Goal: Task Accomplishment & Management: Manage account settings

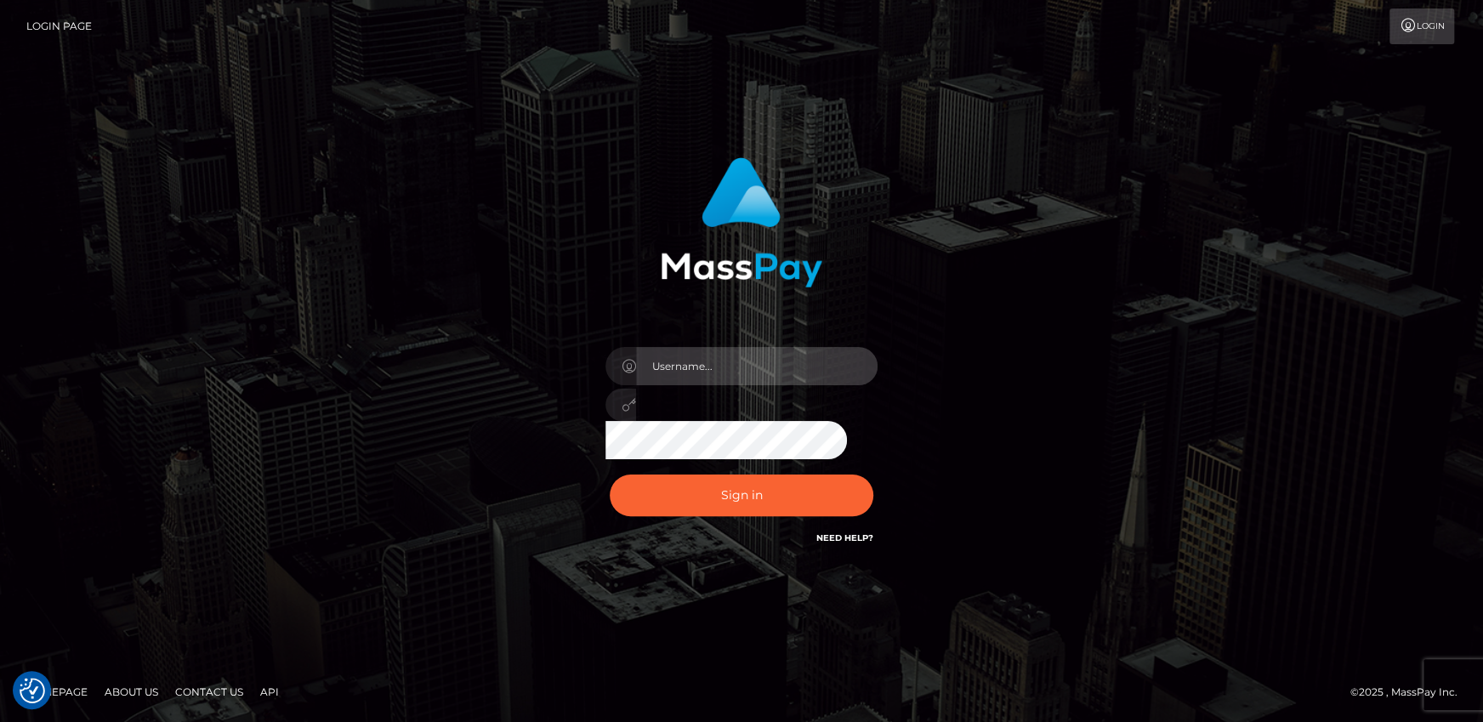
click at [676, 368] on input "text" at bounding box center [756, 366] width 241 height 38
drag, startPoint x: 1084, startPoint y: 179, endPoint x: 1031, endPoint y: 115, distance: 82.7
click at [1084, 179] on div "Sign in" at bounding box center [741, 361] width 969 height 433
click at [712, 364] on input "text" at bounding box center [756, 366] width 241 height 38
type input "andy.wowcan"
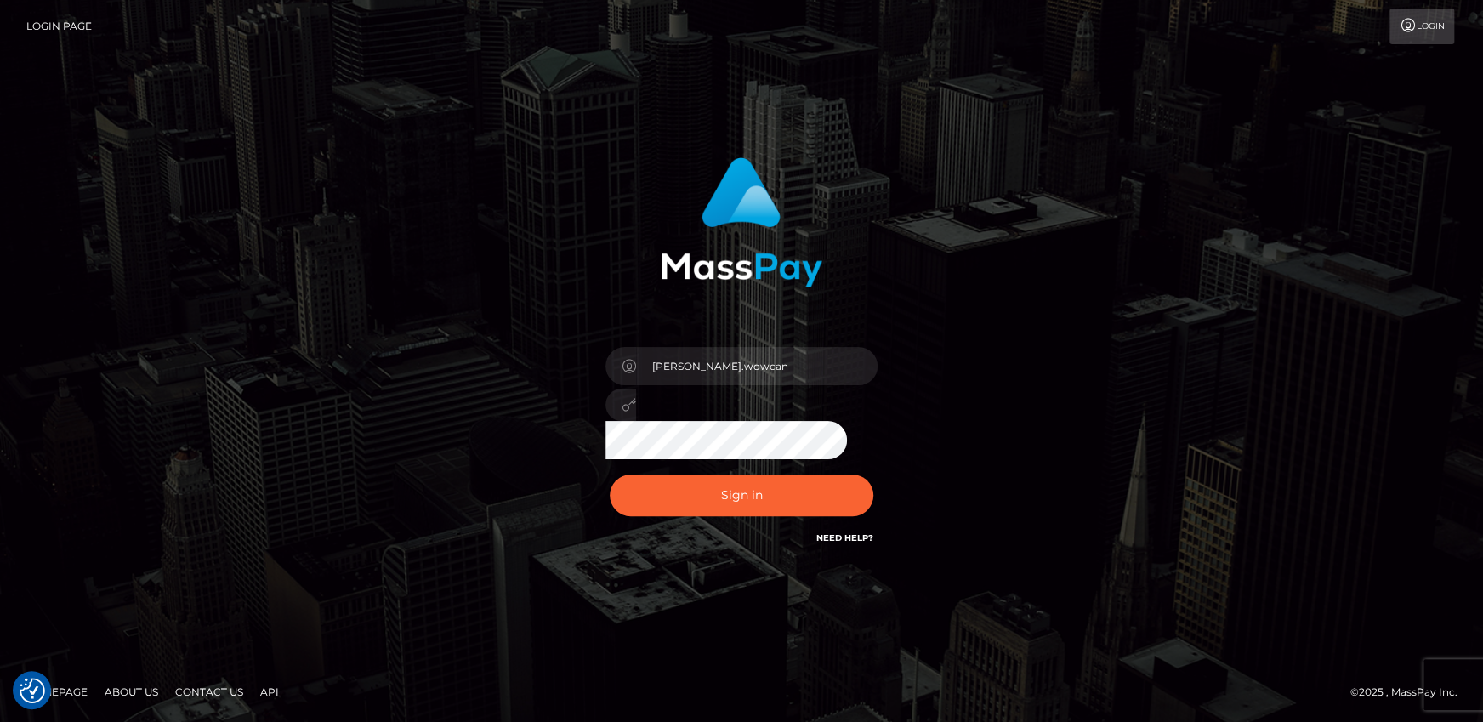
drag, startPoint x: 727, startPoint y: 383, endPoint x: 1068, endPoint y: 200, distance: 387.3
click at [1074, 203] on div "andy.wowcan Sign in" at bounding box center [741, 361] width 969 height 433
click at [757, 488] on button "Sign in" at bounding box center [742, 495] width 264 height 42
click at [775, 364] on input "text" at bounding box center [756, 366] width 241 height 38
type input "andy.wowcan"
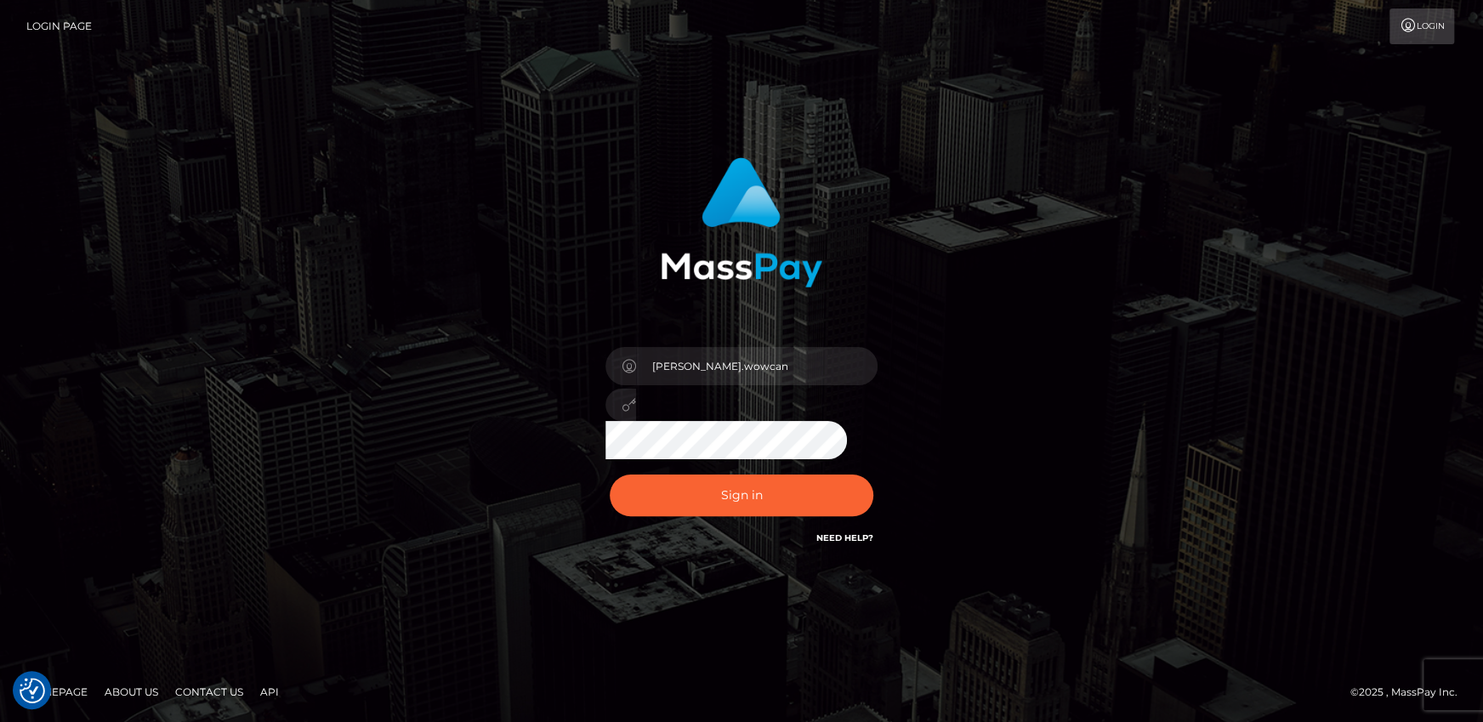
click at [610, 474] on button "Sign in" at bounding box center [742, 495] width 264 height 42
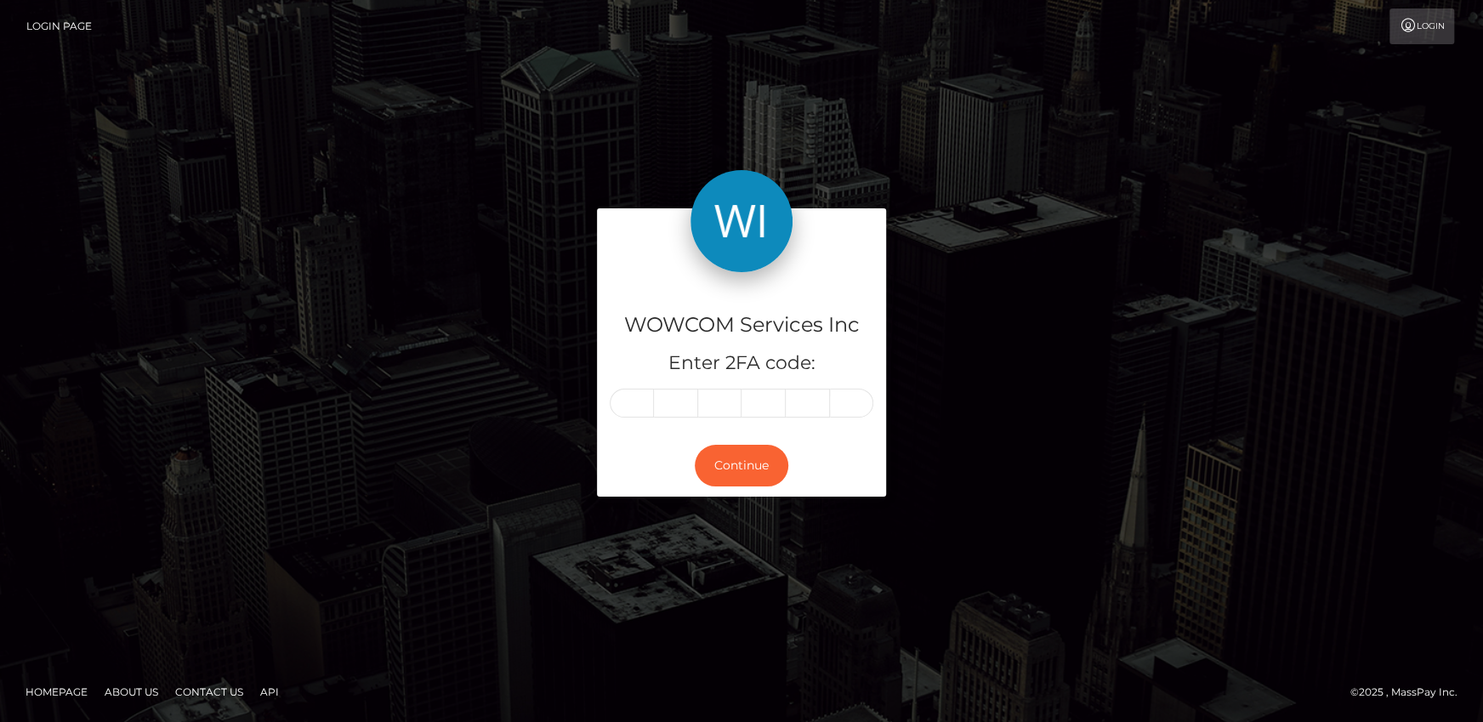
click at [646, 384] on div "WOWCOM Services Inc Enter 2FA code:" at bounding box center [741, 353] width 289 height 163
click at [640, 396] on input "text" at bounding box center [632, 403] width 44 height 29
type input "7"
type input "6"
type input "7"
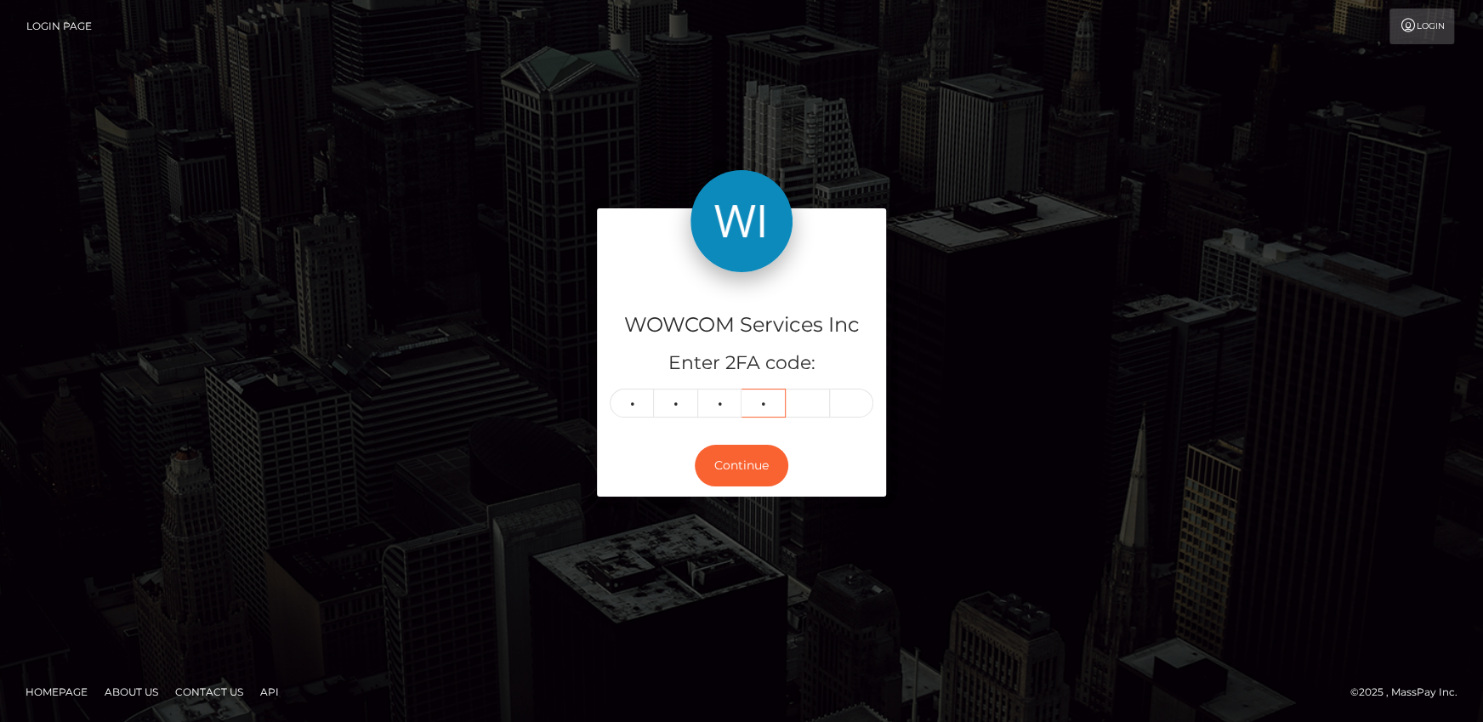
type input "0"
type input "5"
type input "6"
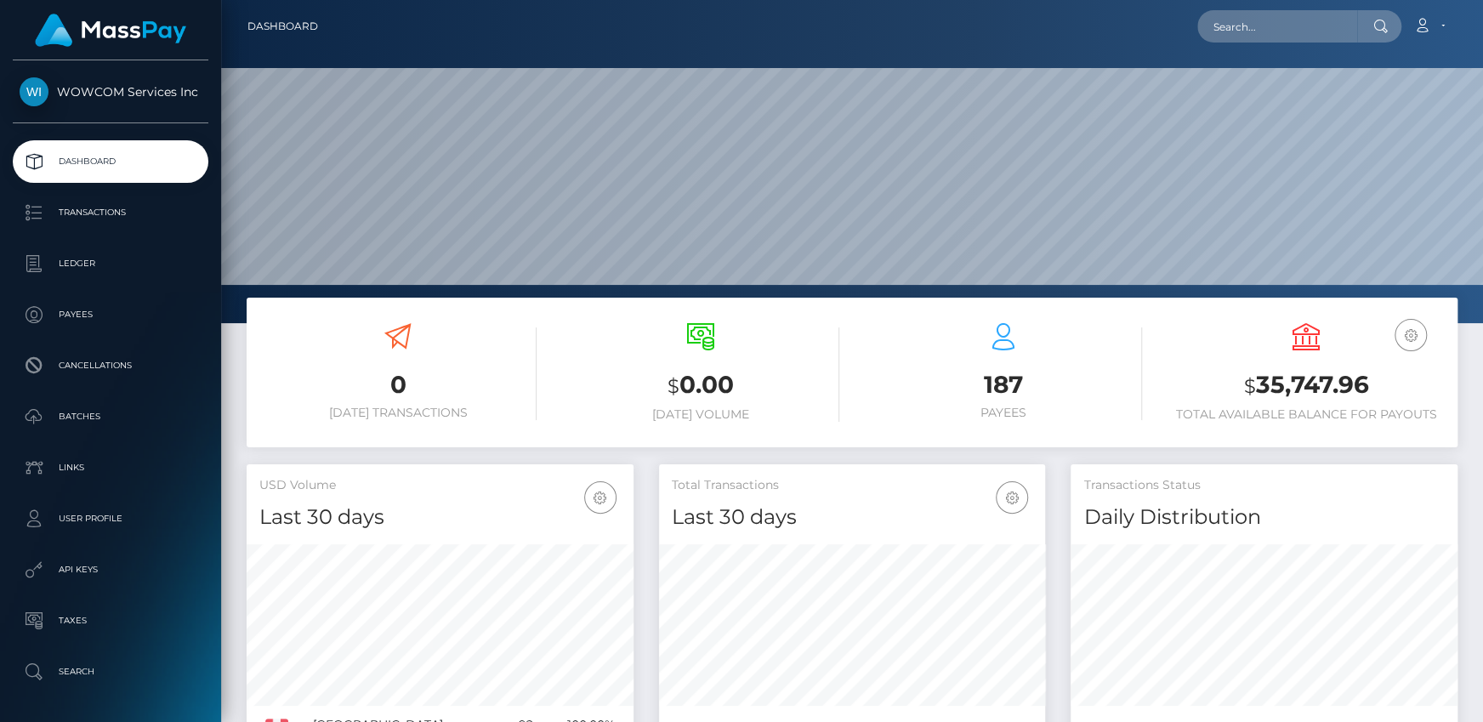
scroll to position [301, 386]
drag, startPoint x: 1258, startPoint y: 380, endPoint x: 1372, endPoint y: 380, distance: 113.9
click at [1372, 380] on h3 "$ 35,747.96" at bounding box center [1305, 385] width 277 height 35
copy h3 "35,747.96"
click at [1442, 20] on link "Account" at bounding box center [1429, 27] width 50 height 36
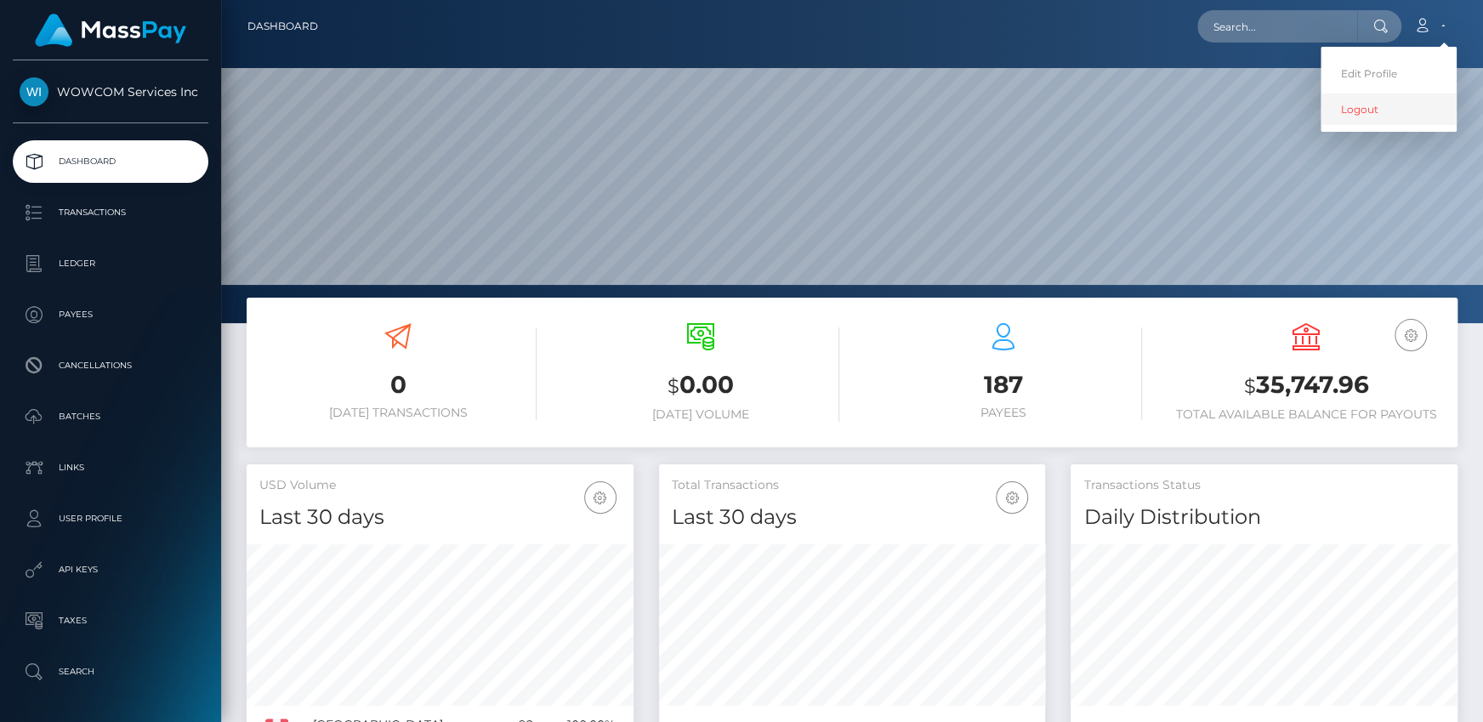
click at [1357, 114] on link "Logout" at bounding box center [1388, 109] width 136 height 31
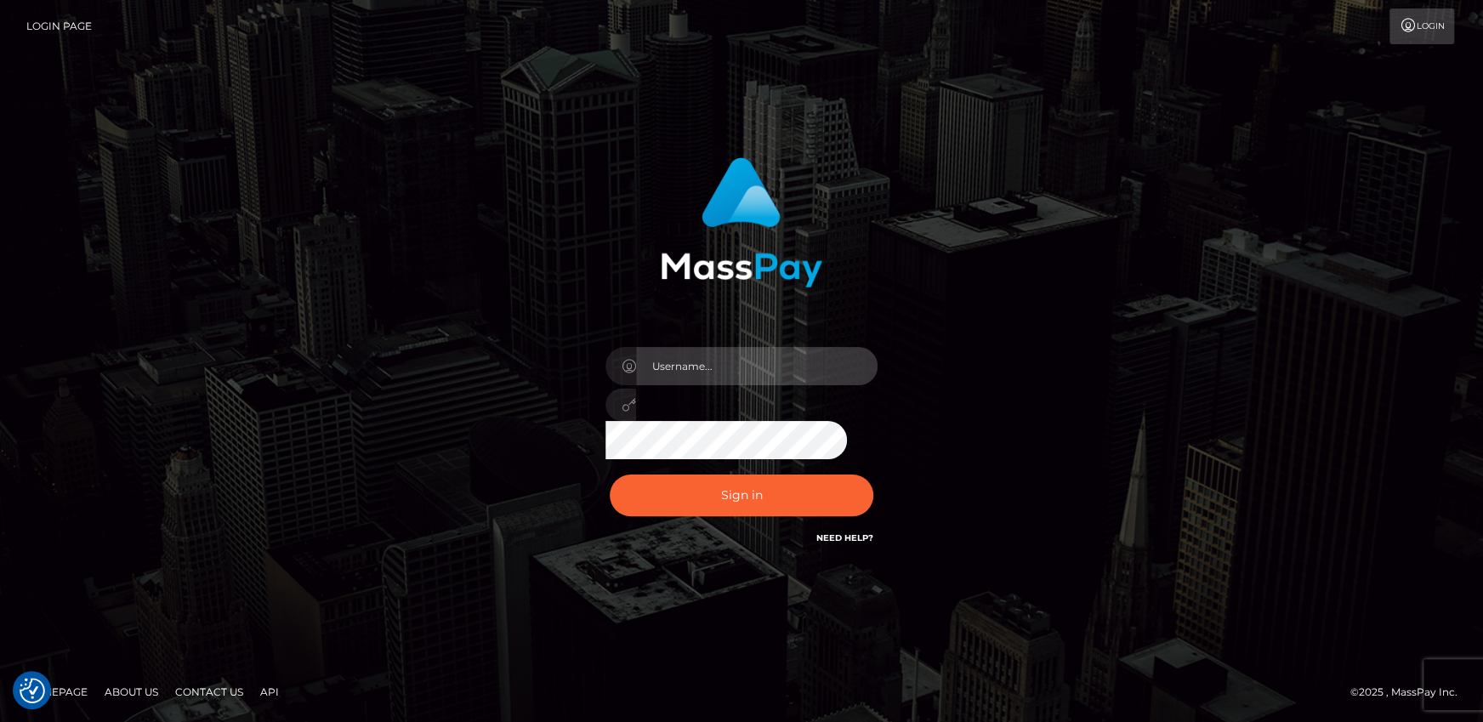
click at [749, 349] on input "text" at bounding box center [756, 366] width 241 height 38
click at [751, 360] on input "text" at bounding box center [756, 366] width 241 height 38
type input "Andrei.rollacan"
click at [690, 428] on div "Andrei.rollacan" at bounding box center [742, 399] width 298 height 130
click at [591, 396] on div "Andrei.rollacan Sign in" at bounding box center [742, 353] width 446 height 416
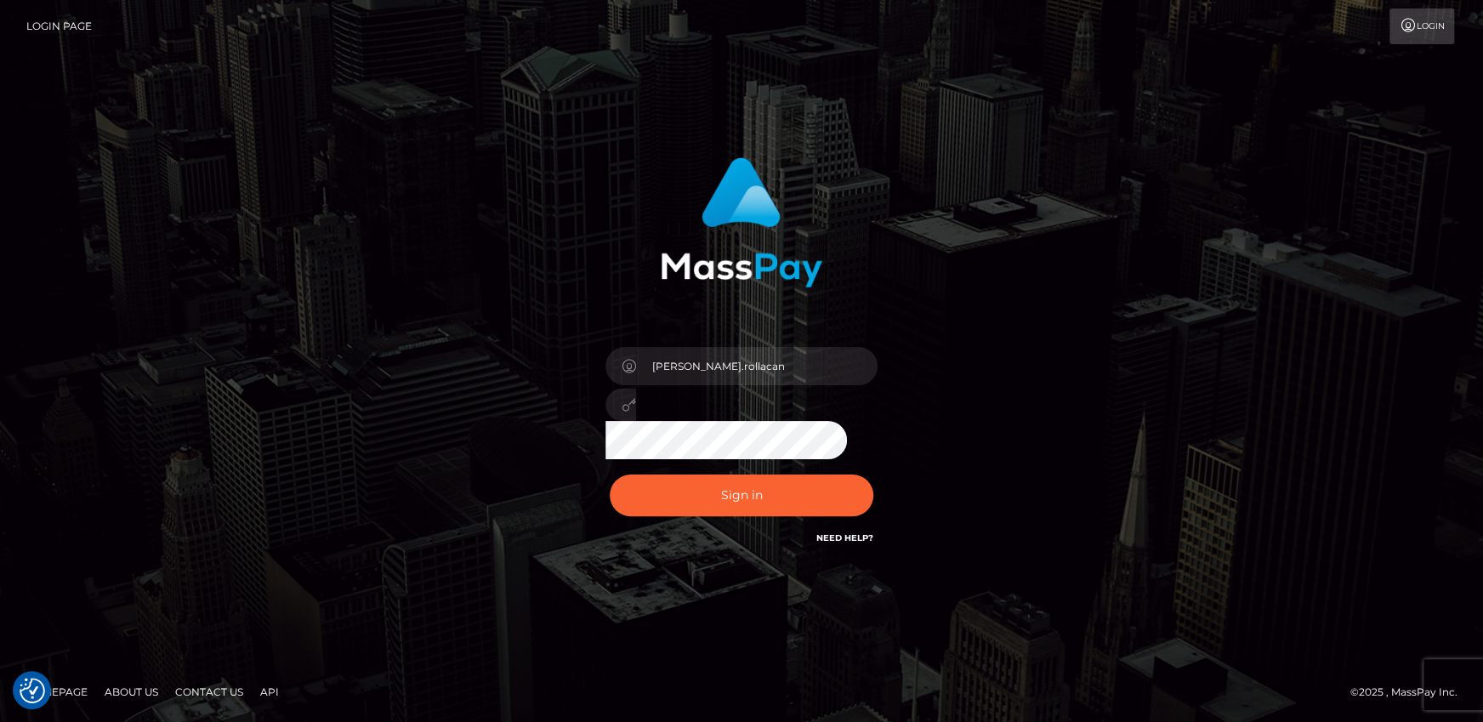
click at [610, 474] on button "Sign in" at bounding box center [742, 495] width 264 height 42
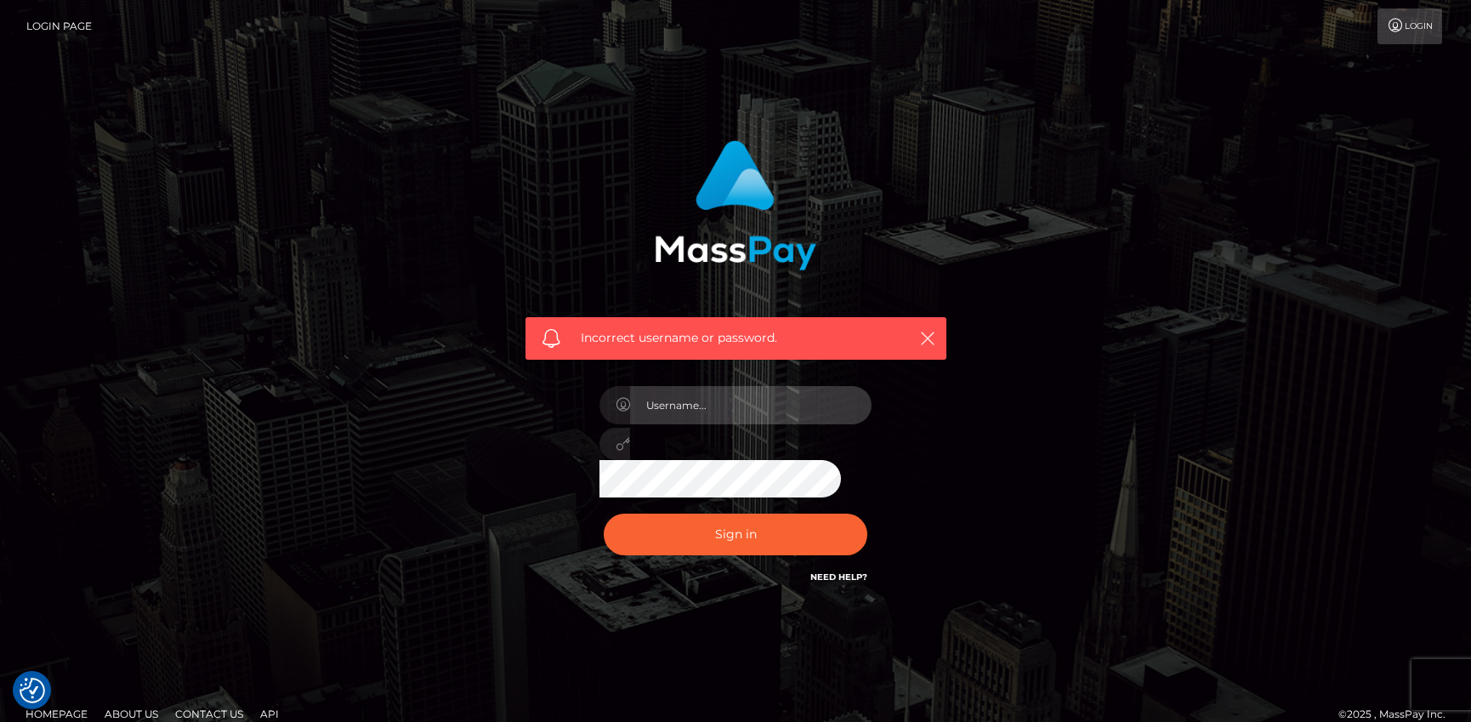
click at [688, 419] on input "text" at bounding box center [750, 405] width 241 height 38
type input "Andrei.rollacan"
click at [707, 478] on div "Andrei.rollacan" at bounding box center [736, 438] width 298 height 130
click at [604, 514] on button "Sign in" at bounding box center [736, 535] width 264 height 42
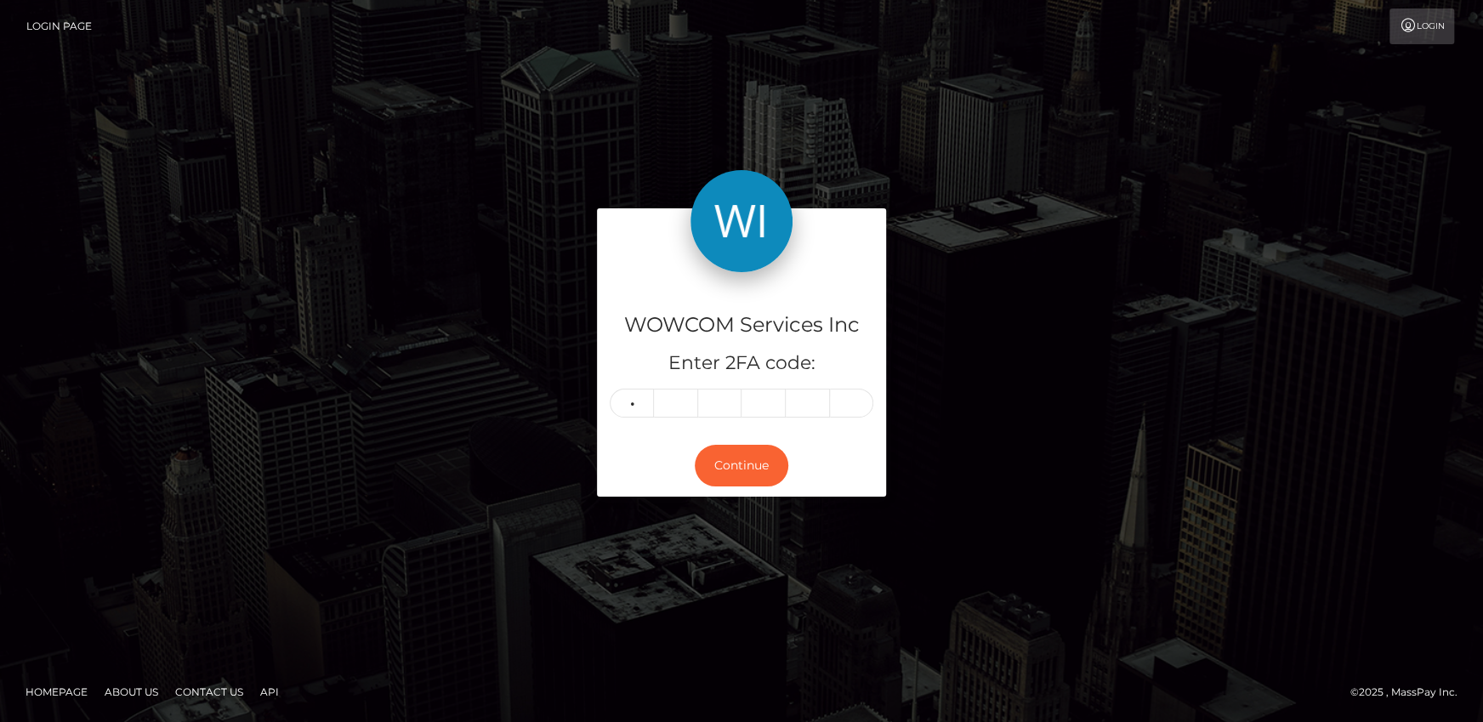
type input "9"
type input "0"
type input "5"
type input "9"
type input "5"
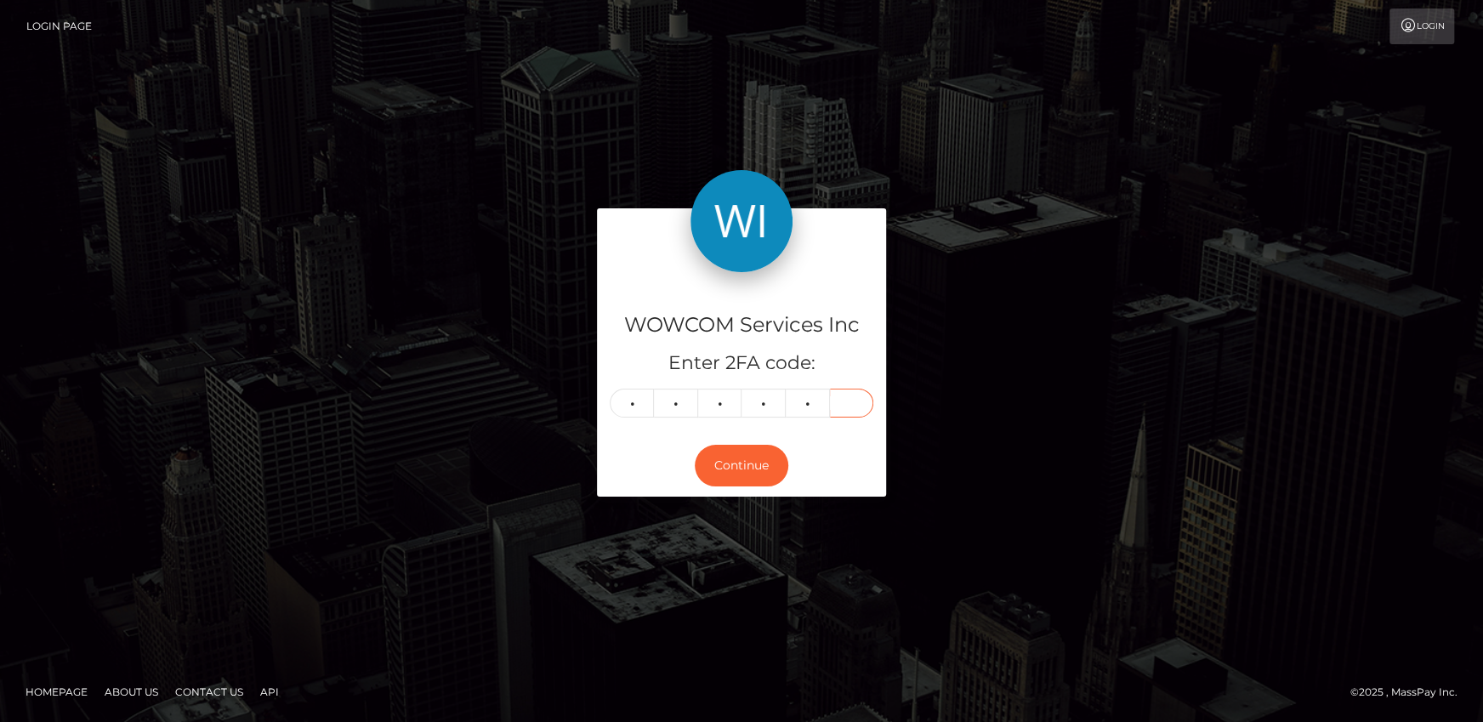
type input "2"
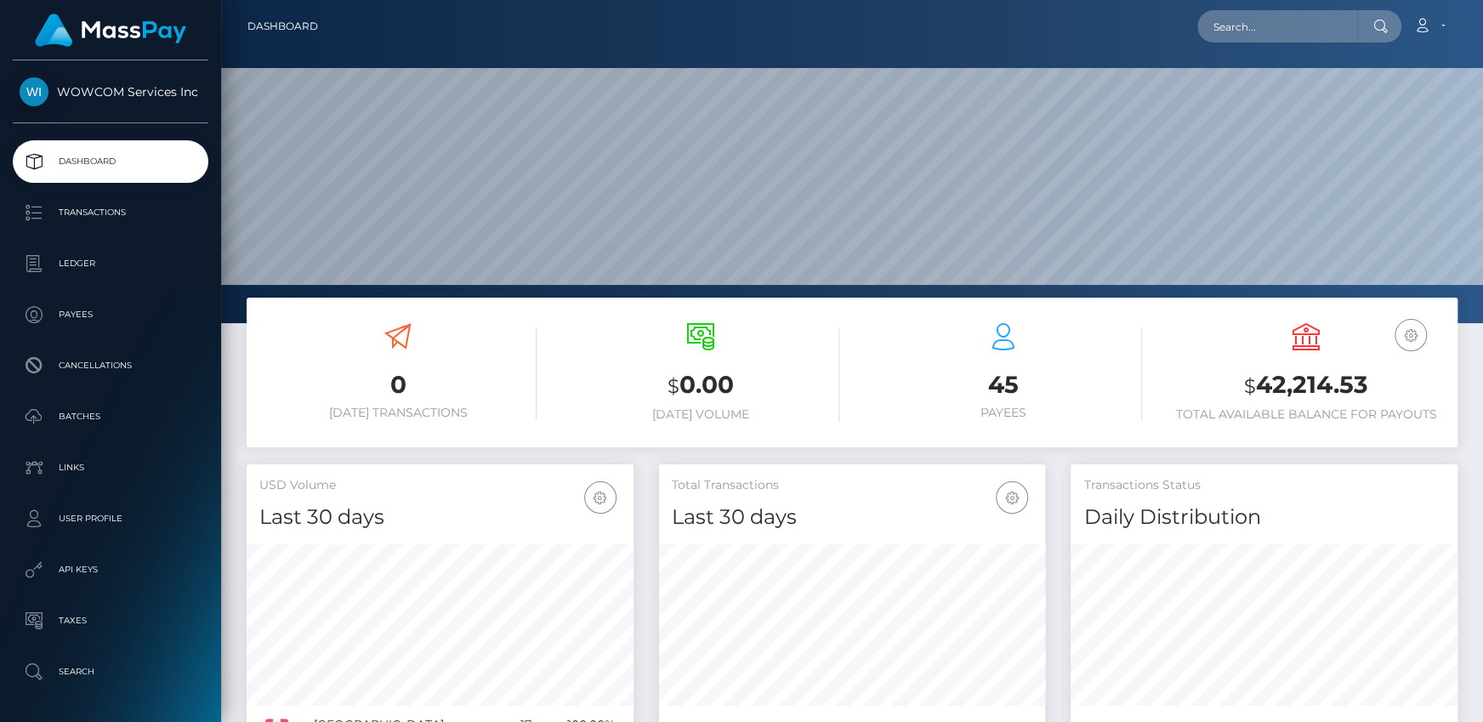
scroll to position [301, 386]
drag, startPoint x: 1265, startPoint y: 385, endPoint x: 1364, endPoint y: 380, distance: 98.8
click at [1364, 380] on h3 "$ 42,214.53" at bounding box center [1305, 385] width 277 height 35
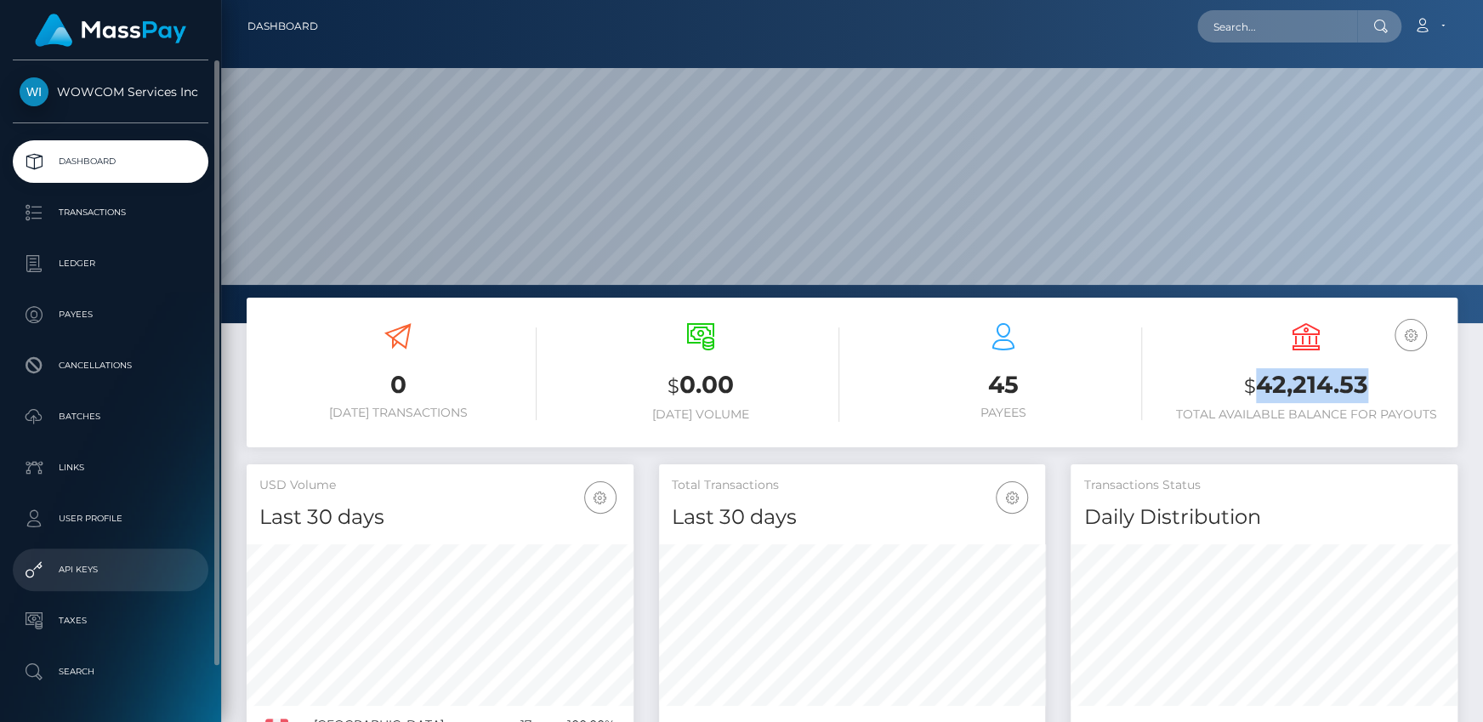
copy h3 "42,214.53"
